Goal: Transaction & Acquisition: Book appointment/travel/reservation

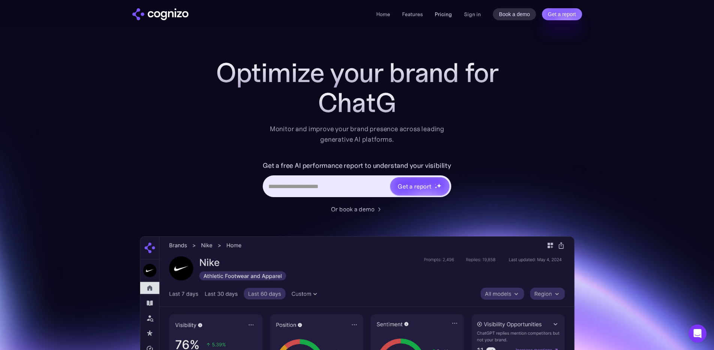
click at [448, 15] on link "Pricing" at bounding box center [443, 14] width 17 height 7
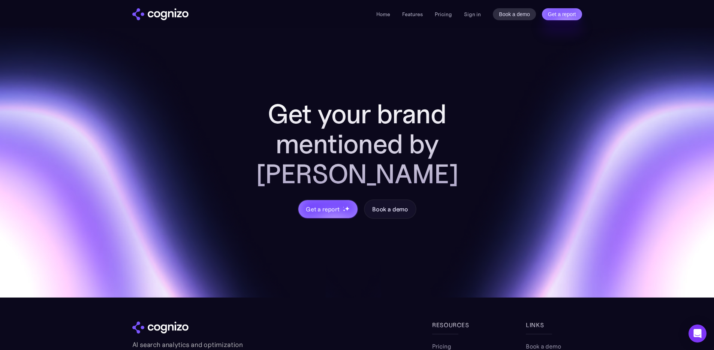
scroll to position [2423, 0]
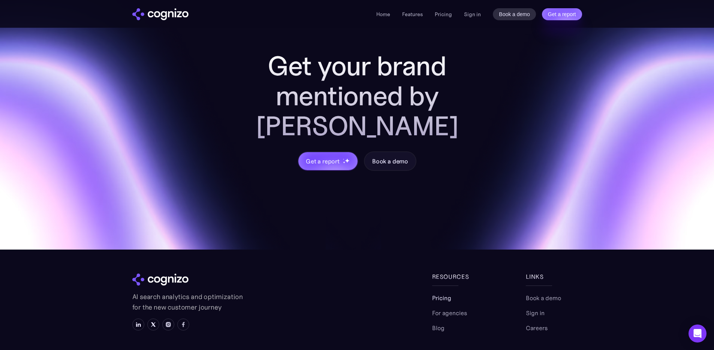
click at [442, 293] on link "Pricing" at bounding box center [441, 297] width 19 height 9
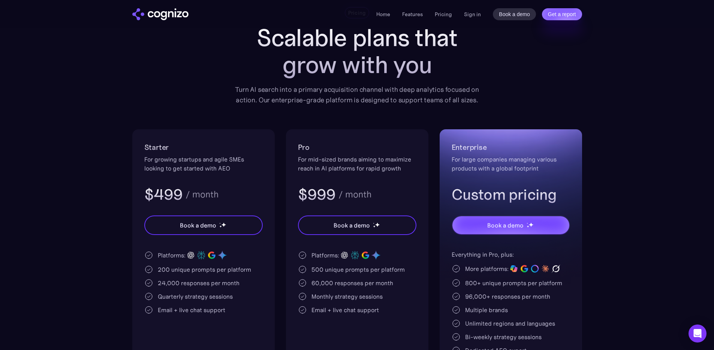
scroll to position [52, 0]
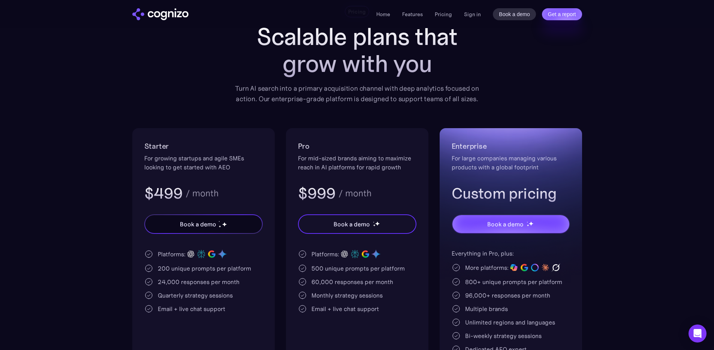
click at [201, 222] on div "Book a demo" at bounding box center [198, 224] width 36 height 9
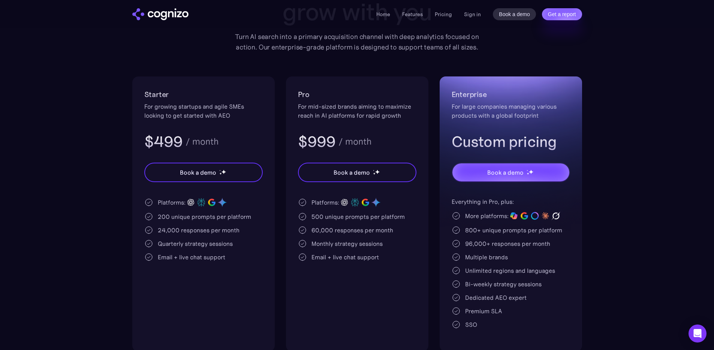
scroll to position [106, 0]
